Goal: Obtain resource: Download file/media

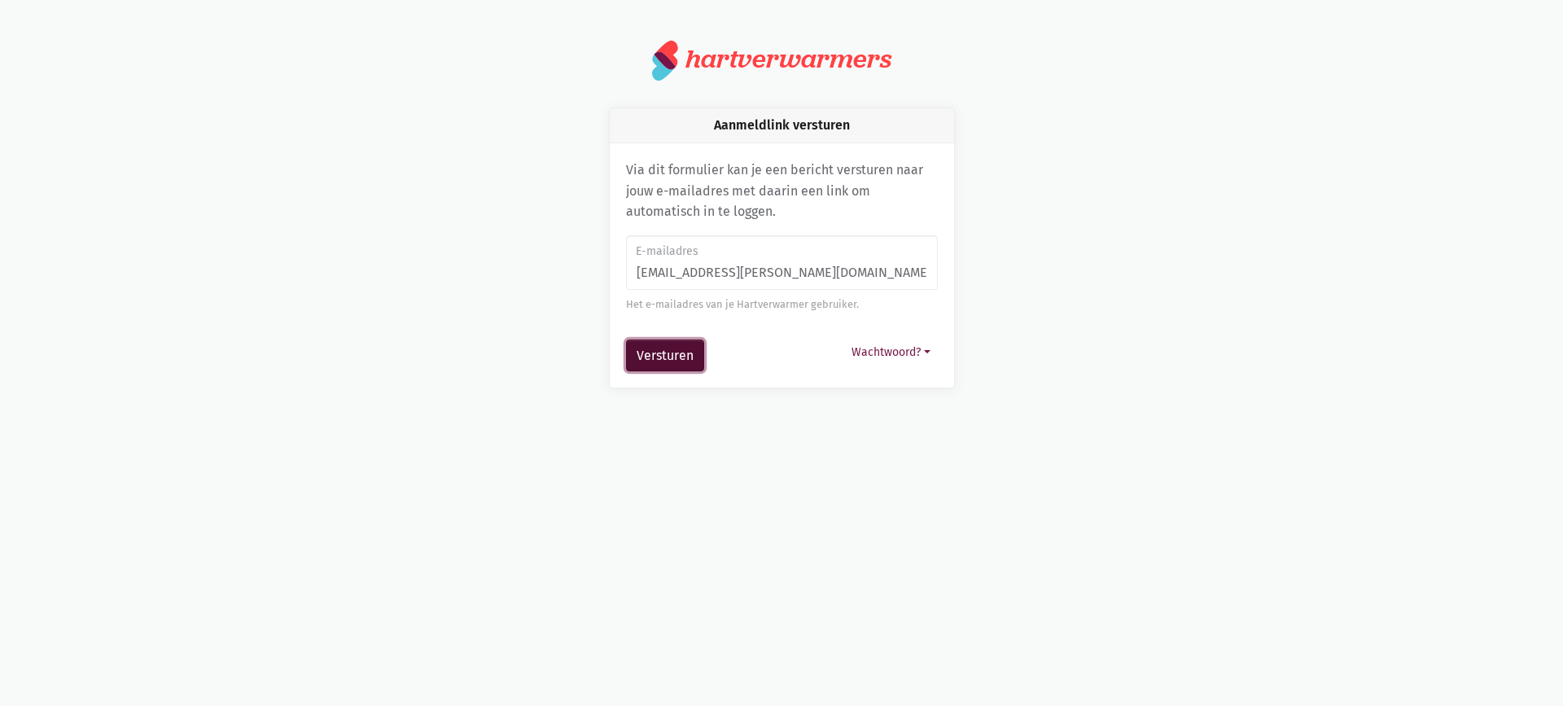
click at [669, 371] on button "Versturen" at bounding box center [665, 355] width 78 height 33
click at [687, 359] on button "Versturen" at bounding box center [665, 355] width 78 height 33
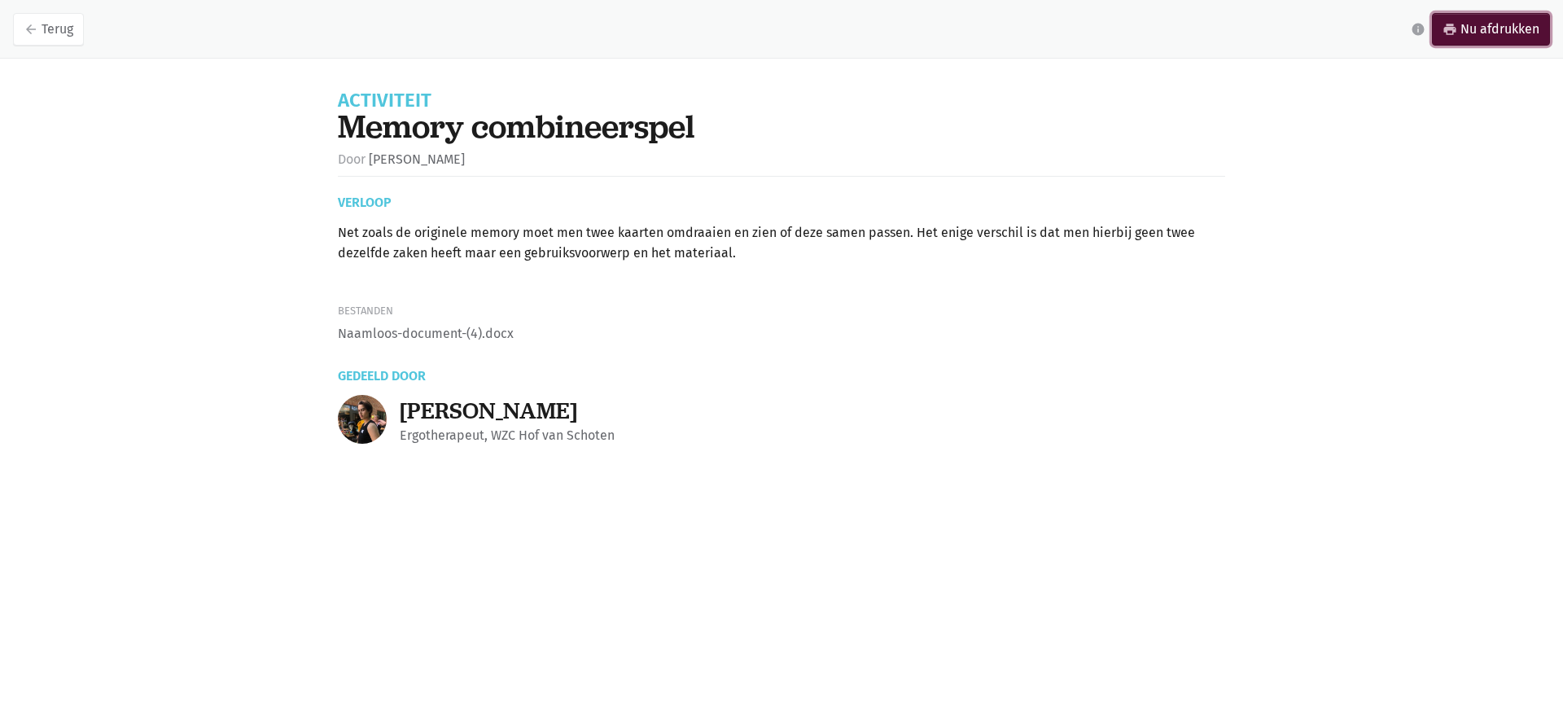
click at [1517, 33] on link "print Nu afdrukken" at bounding box center [1491, 29] width 118 height 33
click at [49, 24] on link "arrow_back Terug" at bounding box center [48, 29] width 71 height 33
